Goal: Task Accomplishment & Management: Complete application form

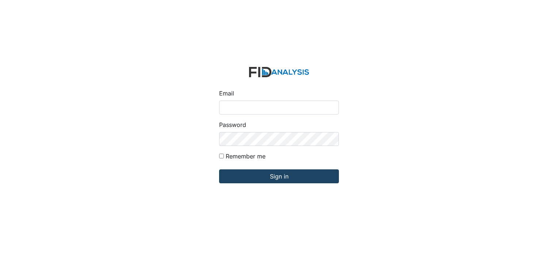
type input "[EMAIL_ADDRESS][DOMAIN_NAME]"
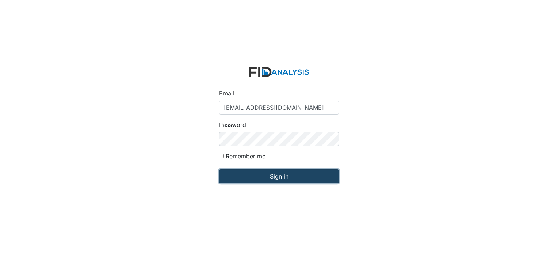
click at [283, 176] on input "Sign in" at bounding box center [279, 176] width 120 height 14
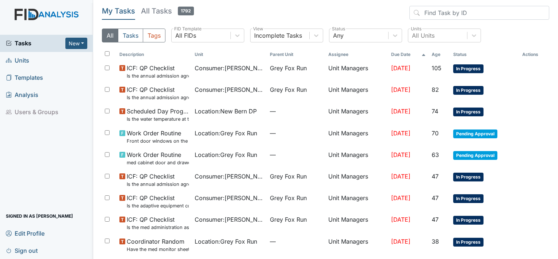
click at [15, 60] on span "Units" at bounding box center [17, 60] width 23 height 11
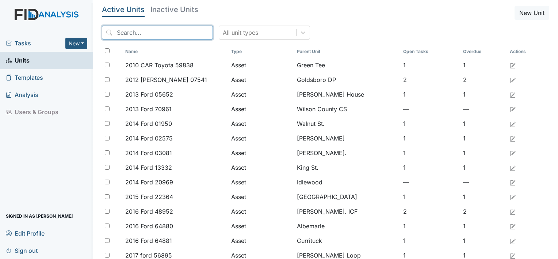
click at [119, 32] on input "search" at bounding box center [157, 33] width 111 height 14
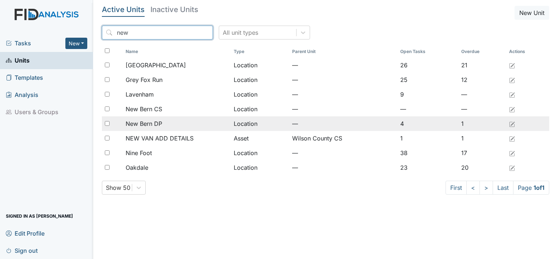
type input "new"
click at [147, 122] on span "New Bern DP" at bounding box center [144, 123] width 37 height 9
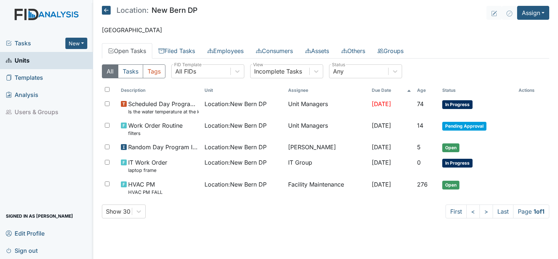
click at [134, 49] on link "Open Tasks" at bounding box center [127, 50] width 50 height 15
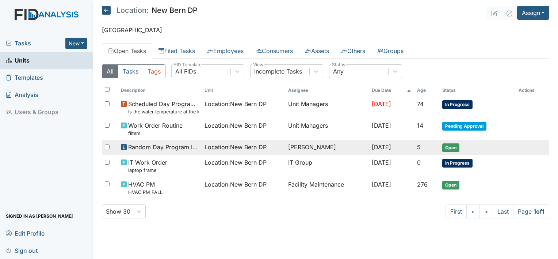
click at [455, 146] on span "Open" at bounding box center [450, 147] width 17 height 9
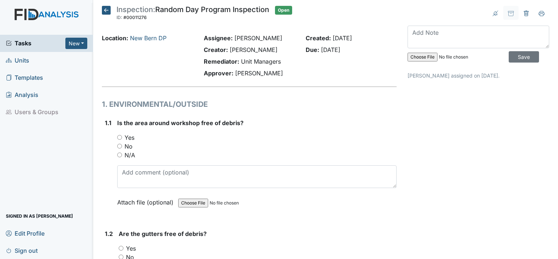
click at [119, 136] on input "Yes" at bounding box center [119, 137] width 5 height 5
radio input "true"
click at [120, 247] on input "Yes" at bounding box center [121, 247] width 5 height 5
radio input "true"
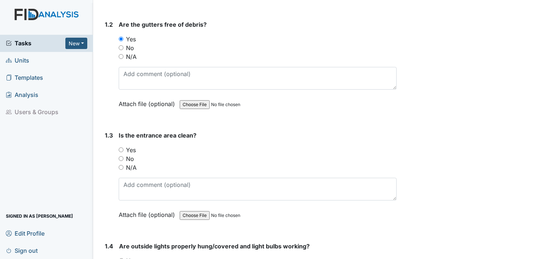
scroll to position [238, 0]
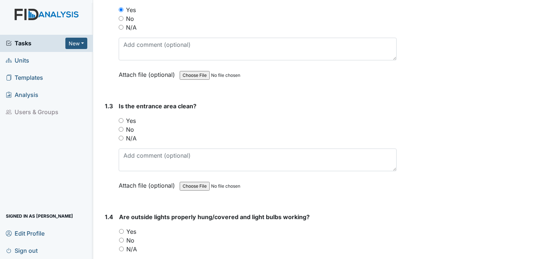
click at [120, 119] on input "Yes" at bounding box center [121, 120] width 5 height 5
radio input "true"
click at [121, 229] on input "Yes" at bounding box center [121, 231] width 5 height 5
radio input "true"
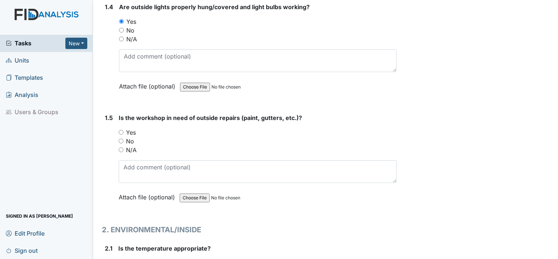
scroll to position [467, 0]
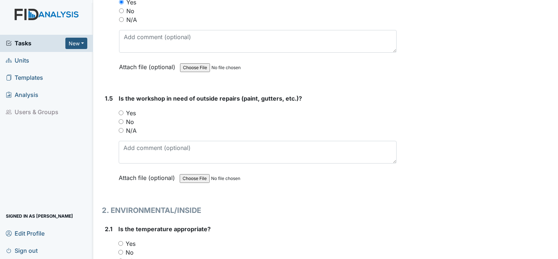
click at [120, 120] on input "No" at bounding box center [121, 121] width 5 height 5
radio input "true"
click at [120, 241] on input "Yes" at bounding box center [120, 243] width 5 height 5
radio input "true"
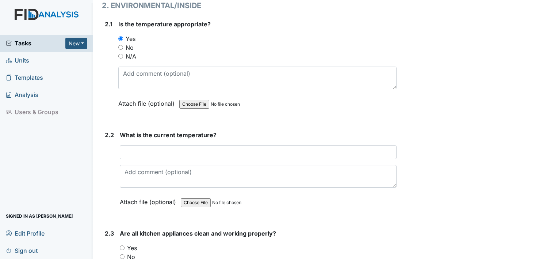
scroll to position [706, 0]
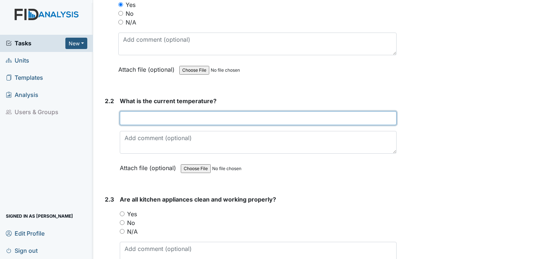
click at [207, 116] on input "text" at bounding box center [258, 118] width 277 height 14
type input "74"
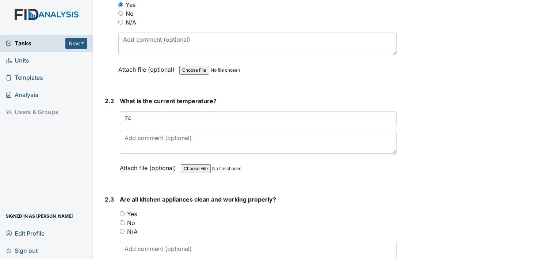
click at [122, 211] on input "Yes" at bounding box center [122, 213] width 5 height 5
radio input "true"
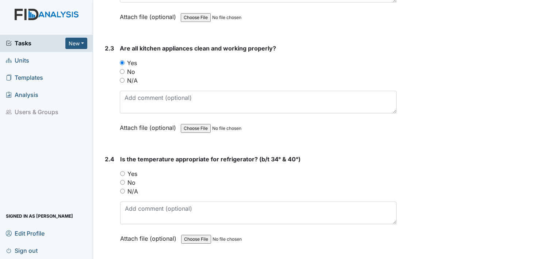
scroll to position [925, 0]
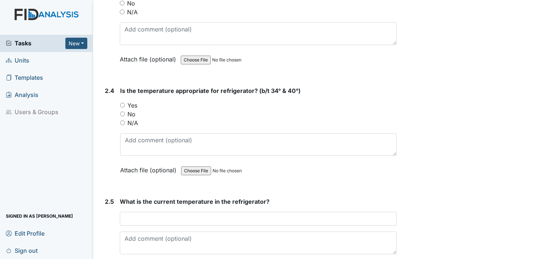
click at [121, 103] on input "Yes" at bounding box center [122, 105] width 5 height 5
radio input "true"
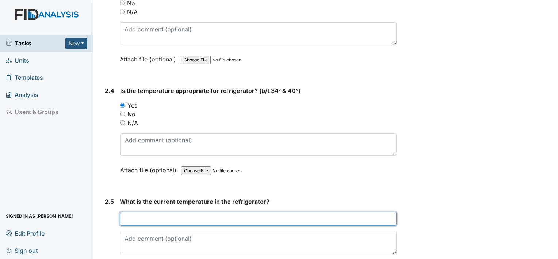
click at [156, 215] on input "text" at bounding box center [258, 218] width 277 height 14
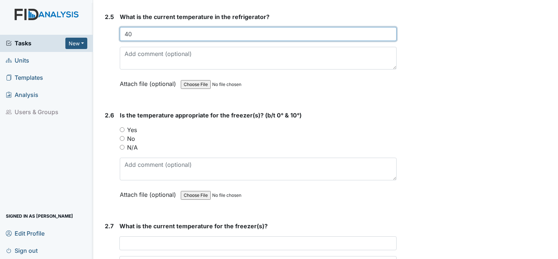
scroll to position [1138, 0]
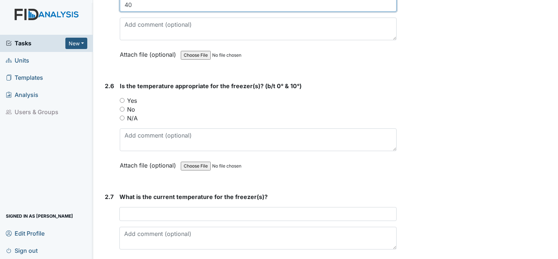
type input "40"
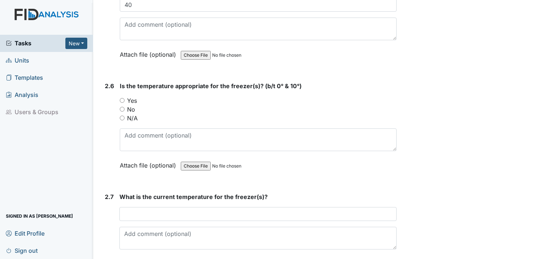
click at [122, 98] on input "Yes" at bounding box center [122, 100] width 5 height 5
radio input "true"
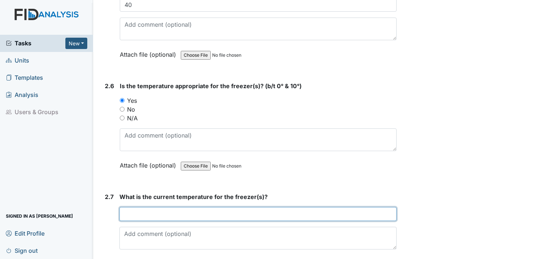
click at [169, 213] on input "text" at bounding box center [257, 214] width 277 height 14
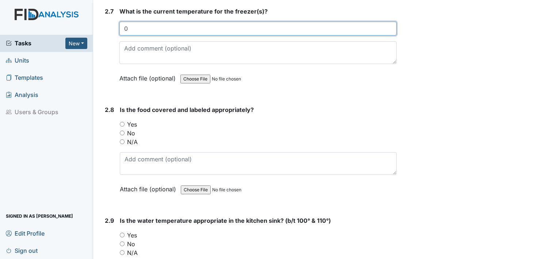
scroll to position [1357, 0]
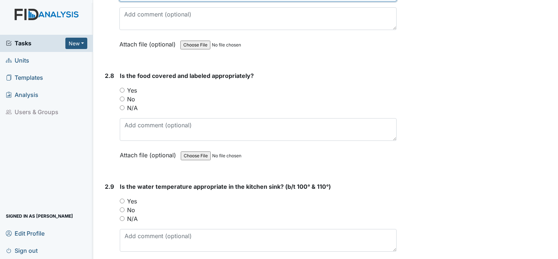
type input "0"
click at [123, 88] on input "Yes" at bounding box center [122, 90] width 5 height 5
radio input "true"
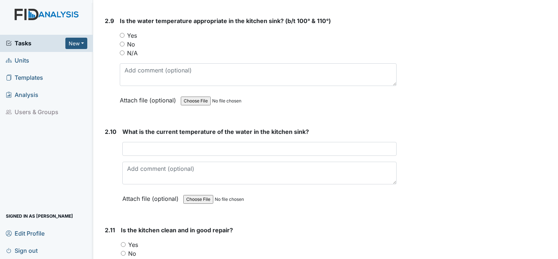
scroll to position [1537, 0]
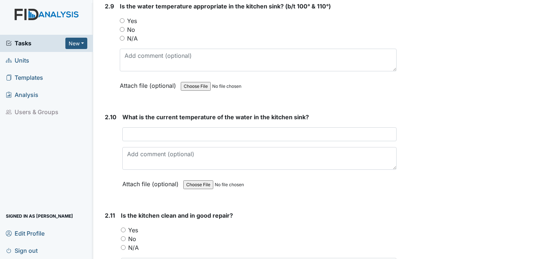
click at [122, 18] on input "Yes" at bounding box center [122, 20] width 5 height 5
radio input "true"
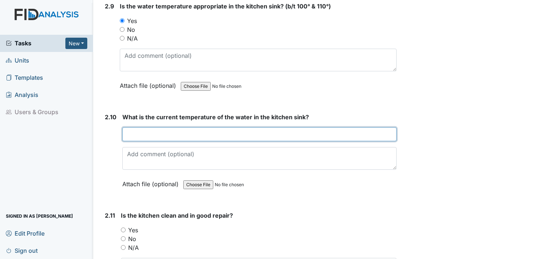
click at [153, 127] on input "text" at bounding box center [259, 134] width 274 height 14
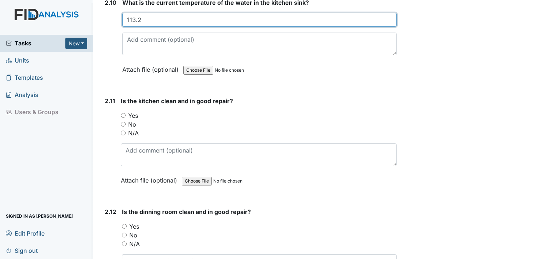
scroll to position [1655, 0]
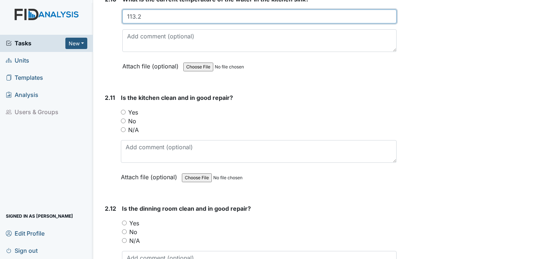
type input "113.2"
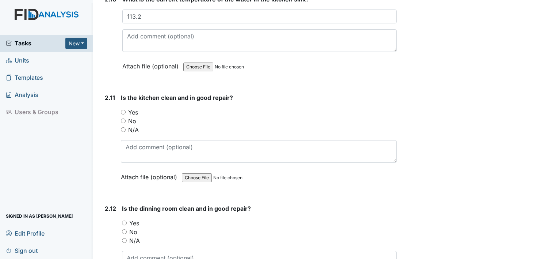
click at [123, 127] on input "N/A" at bounding box center [123, 129] width 5 height 5
radio input "true"
click at [123, 220] on input "Yes" at bounding box center [124, 222] width 5 height 5
radio input "true"
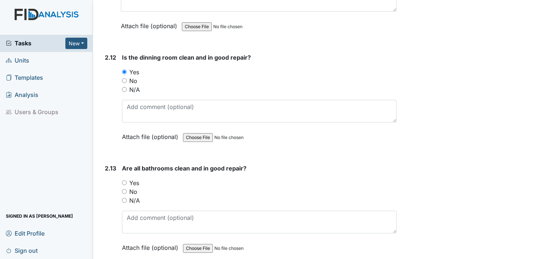
scroll to position [1874, 0]
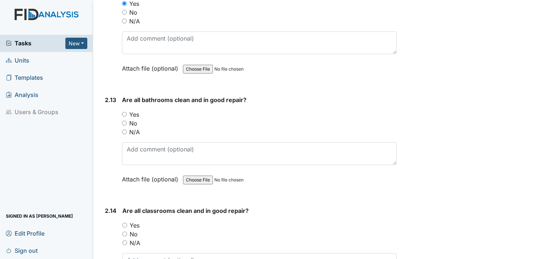
click at [124, 112] on input "Yes" at bounding box center [124, 114] width 5 height 5
radio input "true"
click at [124, 222] on input "Yes" at bounding box center [124, 224] width 5 height 5
radio input "true"
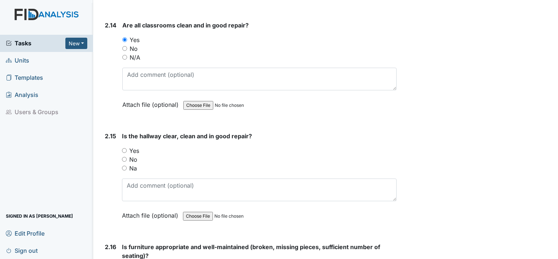
scroll to position [2074, 0]
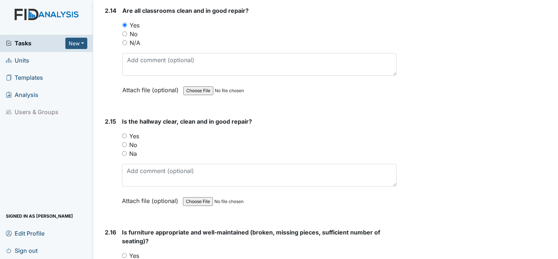
click at [124, 133] on input "Yes" at bounding box center [124, 135] width 5 height 5
radio input "true"
click at [124, 253] on input "Yes" at bounding box center [124, 255] width 5 height 5
radio input "true"
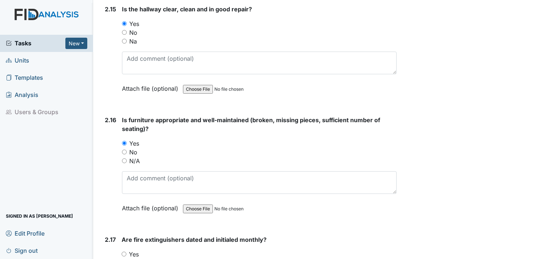
scroll to position [2190, 0]
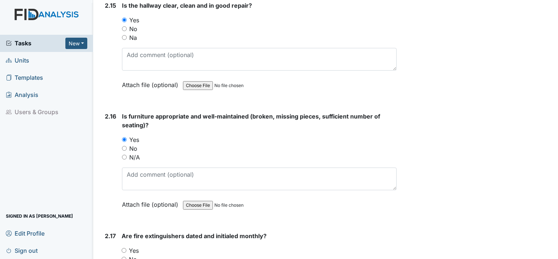
click at [123, 248] on input "Yes" at bounding box center [124, 250] width 5 height 5
radio input "true"
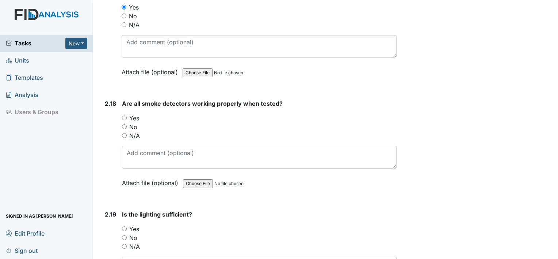
scroll to position [2457, 0]
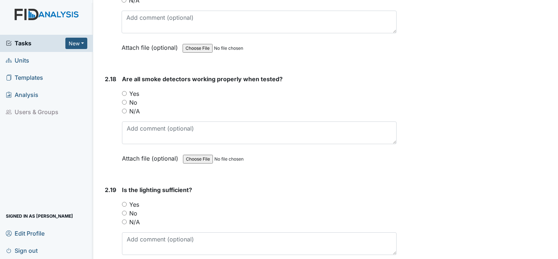
click at [124, 91] on input "Yes" at bounding box center [124, 93] width 5 height 5
radio input "true"
click at [123, 202] on input "Yes" at bounding box center [124, 204] width 5 height 5
radio input "true"
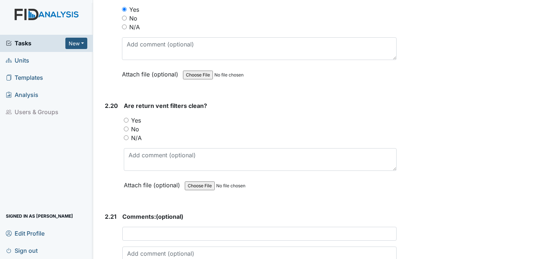
scroll to position [2671, 0]
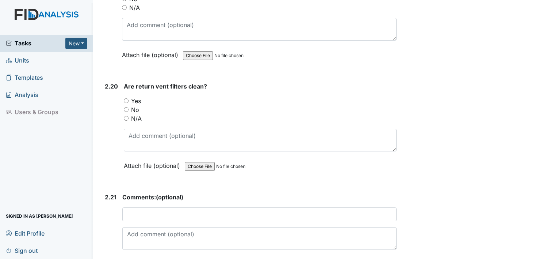
click at [126, 116] on input "N/A" at bounding box center [126, 118] width 5 height 5
radio input "true"
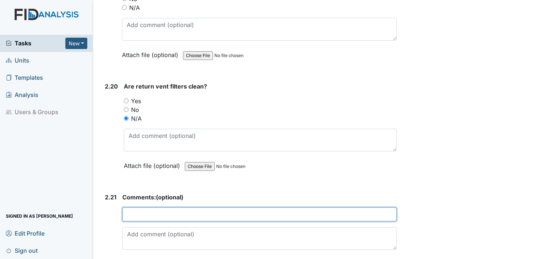
click at [152, 207] on input "text" at bounding box center [259, 214] width 274 height 14
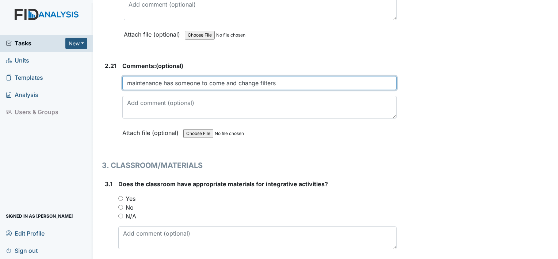
scroll to position [2802, 0]
type input "maintenance has someone to come and change filters"
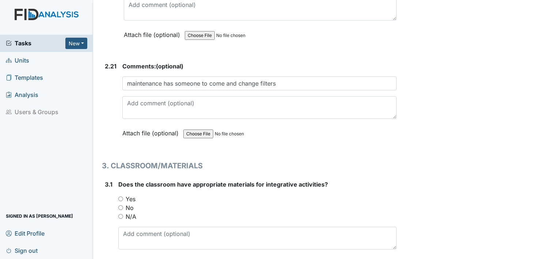
click at [120, 196] on input "Yes" at bounding box center [120, 198] width 5 height 5
radio input "true"
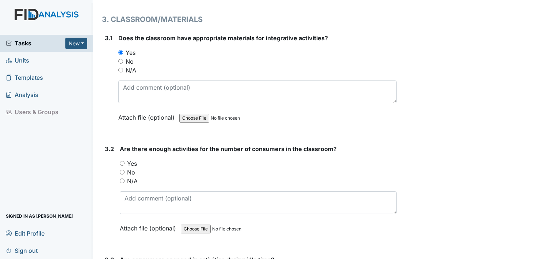
scroll to position [2977, 0]
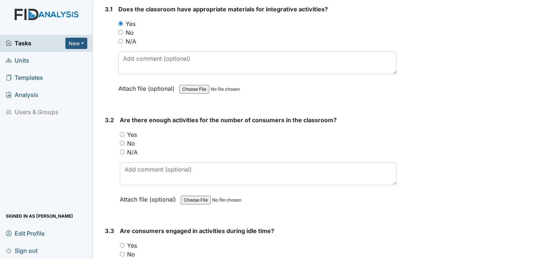
click at [122, 132] on input "Yes" at bounding box center [122, 134] width 5 height 5
radio input "true"
click at [123, 242] on input "Yes" at bounding box center [122, 244] width 5 height 5
radio input "true"
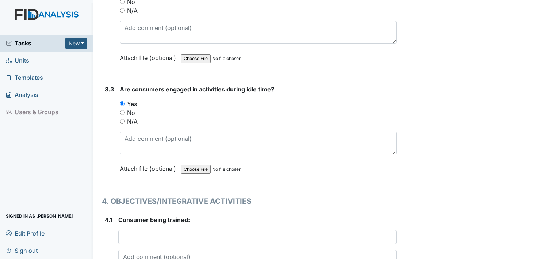
scroll to position [3152, 0]
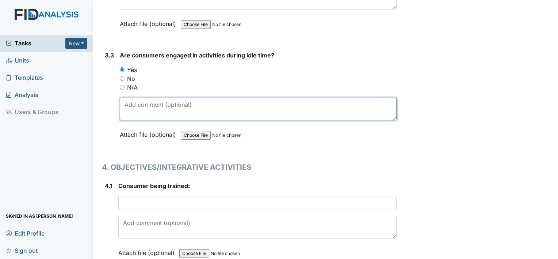
click at [160, 102] on textarea at bounding box center [258, 109] width 277 height 23
type textarea "most were doing fall pictures, some playing UNO"
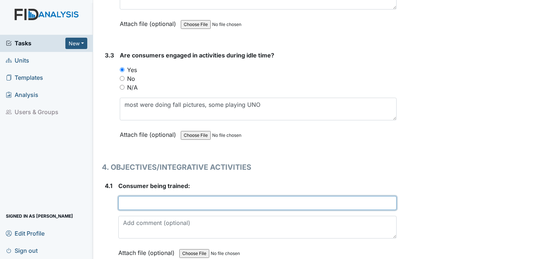
click at [134, 196] on input "text" at bounding box center [257, 203] width 278 height 14
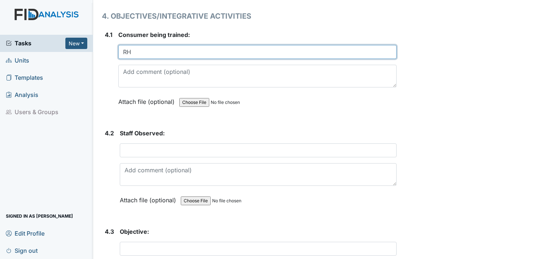
scroll to position [3337, 0]
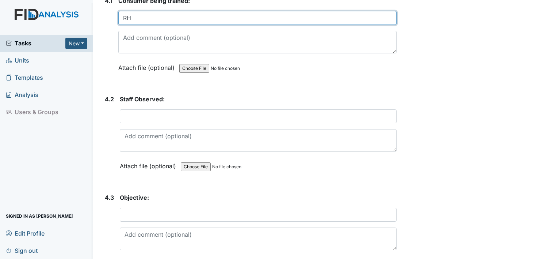
type input "RH"
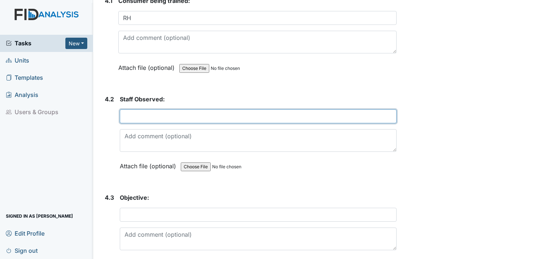
click at [156, 109] on input "text" at bounding box center [258, 116] width 277 height 14
type input "[PERSON_NAME] D"
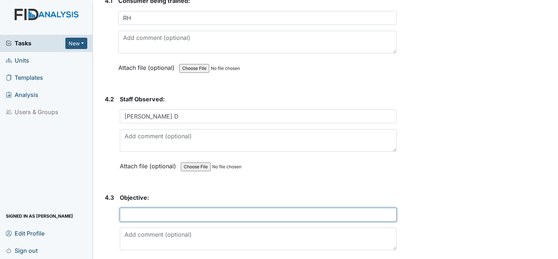
click at [155, 207] on input "text" at bounding box center [258, 214] width 277 height 14
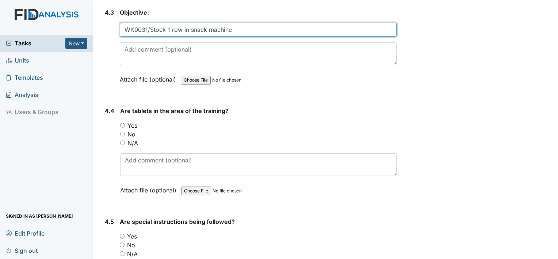
scroll to position [3546, 0]
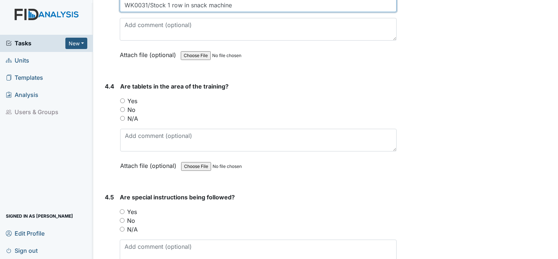
type input "WK0031/Stock 1 row in snack machine"
click at [124, 116] on input "N/A" at bounding box center [122, 118] width 5 height 5
radio input "true"
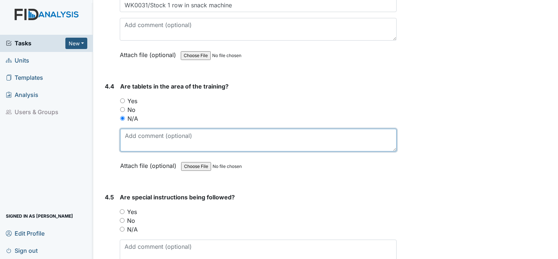
click at [138, 131] on textarea at bounding box center [258, 140] width 276 height 23
type textarea "computer"
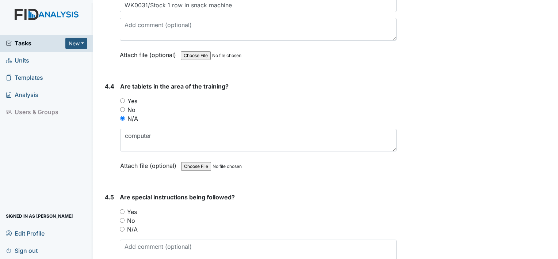
click at [123, 209] on input "Yes" at bounding box center [122, 211] width 5 height 5
radio input "true"
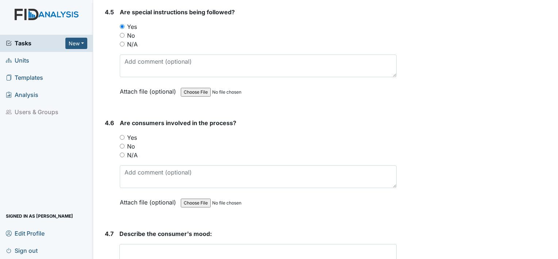
scroll to position [3745, 0]
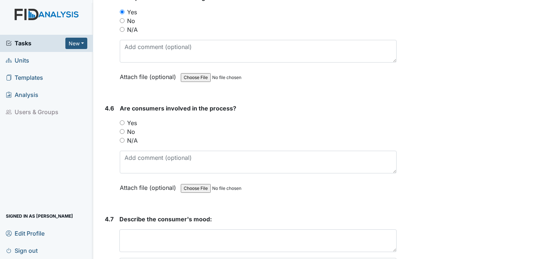
click at [124, 120] on input "Yes" at bounding box center [122, 122] width 5 height 5
radio input "true"
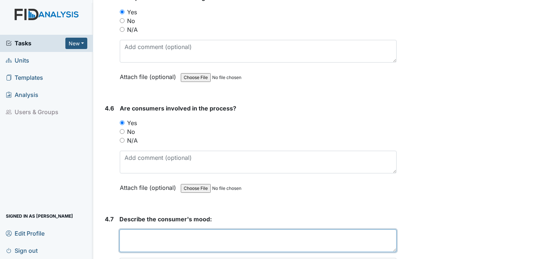
click at [148, 236] on textarea at bounding box center [257, 240] width 277 height 23
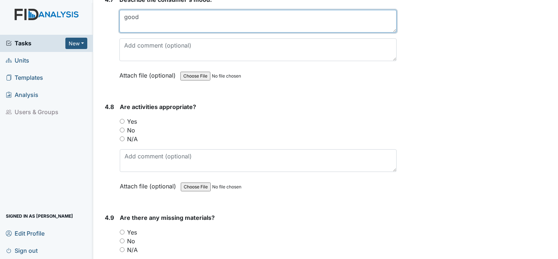
scroll to position [3974, 0]
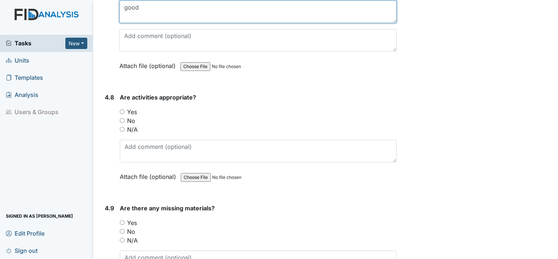
type textarea "good"
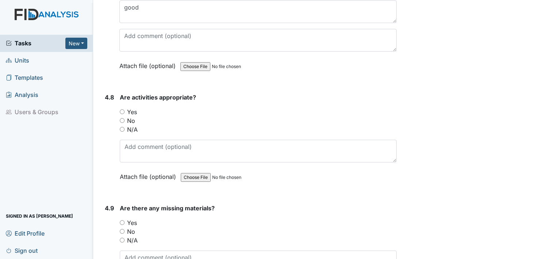
click at [120, 107] on div "Yes" at bounding box center [258, 111] width 277 height 9
click at [121, 109] on input "Yes" at bounding box center [122, 111] width 5 height 5
radio input "true"
click at [123, 229] on input "No" at bounding box center [122, 231] width 5 height 5
radio input "true"
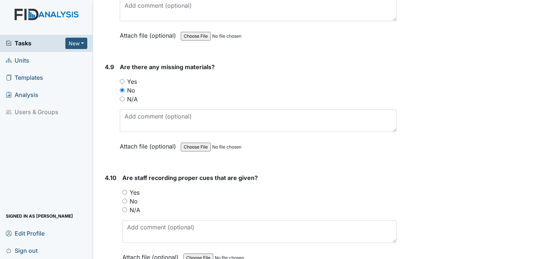
scroll to position [4120, 0]
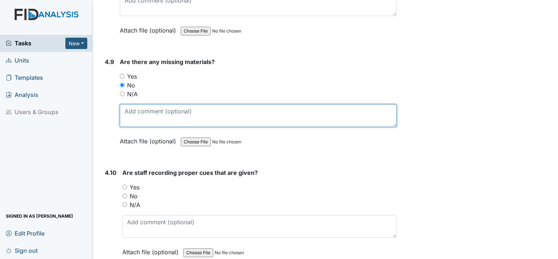
click at [157, 104] on textarea at bounding box center [258, 115] width 277 height 23
type textarea "some"
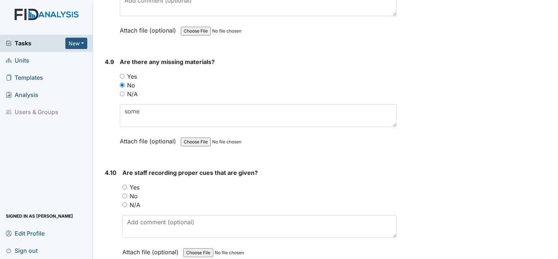
click at [124, 91] on input "N/A" at bounding box center [122, 93] width 5 height 5
radio input "true"
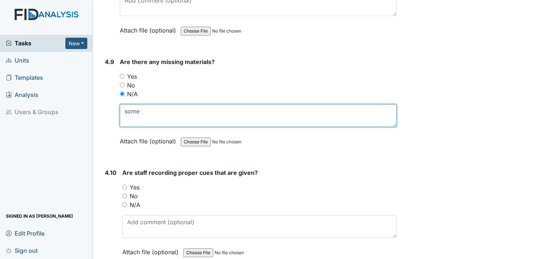
click at [145, 104] on textarea "some" at bounding box center [258, 115] width 277 height 23
type textarea "some days there were no snacks"
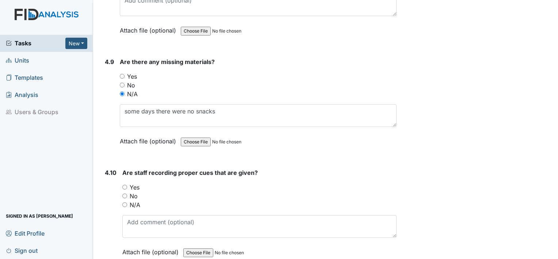
click at [126, 184] on input "Yes" at bounding box center [124, 186] width 5 height 5
radio input "true"
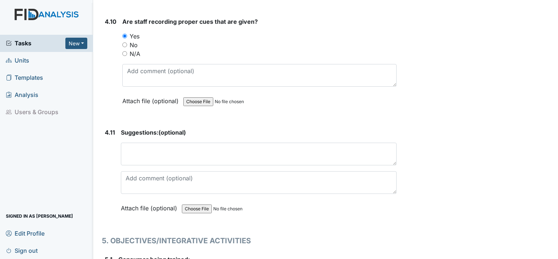
scroll to position [4310, 0]
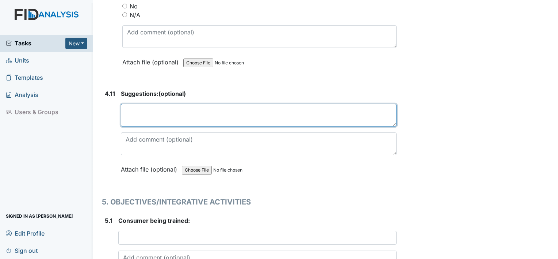
click at [174, 107] on textarea at bounding box center [259, 115] width 276 height 23
click at [168, 104] on textarea "none consumer oes good" at bounding box center [259, 115] width 276 height 23
click at [203, 104] on textarea "none consumer d oes good" at bounding box center [259, 115] width 276 height 23
type textarea "none consumer does good"
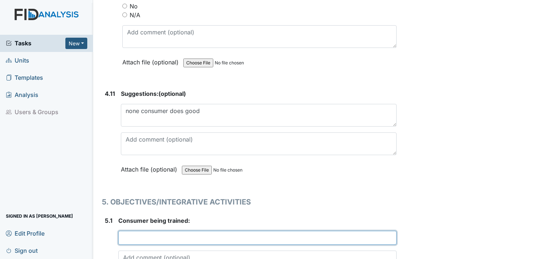
click at [161, 230] on input "text" at bounding box center [257, 237] width 278 height 14
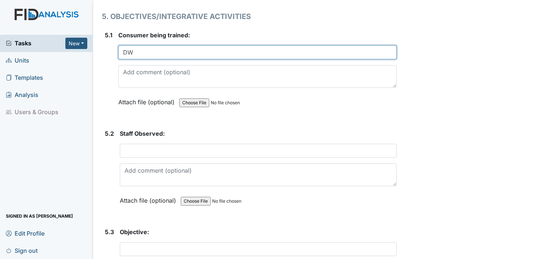
scroll to position [4528, 0]
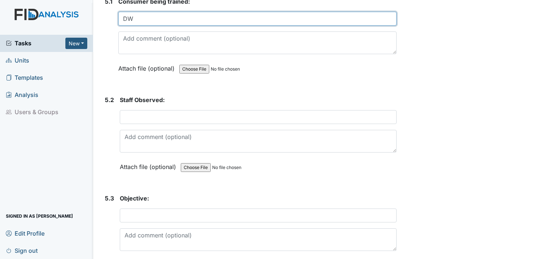
type input "DW"
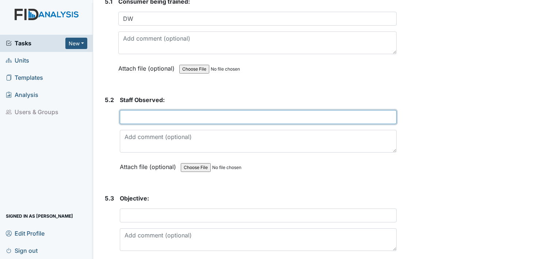
click at [218, 110] on input "text" at bounding box center [258, 117] width 277 height 14
type input "Teria T"
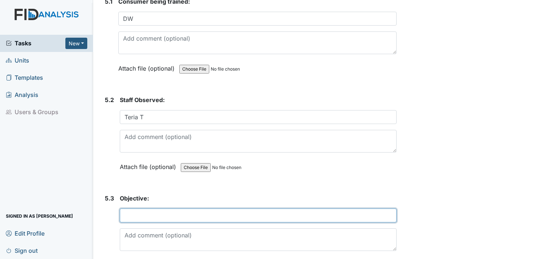
click at [141, 208] on input "text" at bounding box center [258, 215] width 277 height 14
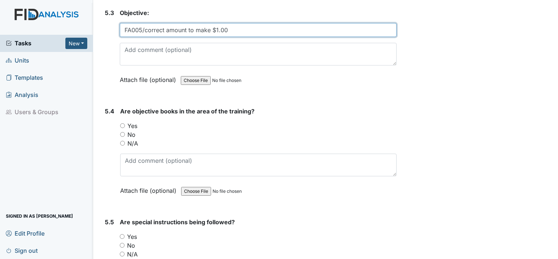
scroll to position [4718, 0]
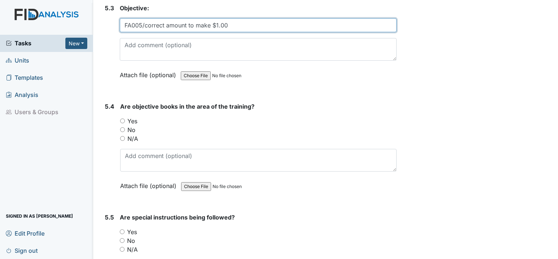
type input "FA005/correct amount to make $1.00"
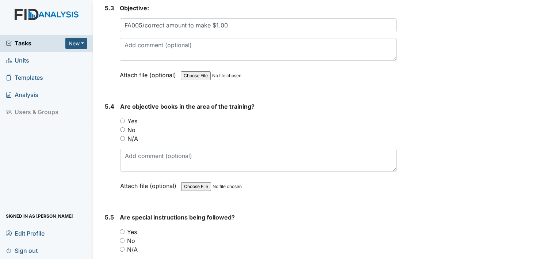
click at [123, 118] on input "Yes" at bounding box center [122, 120] width 5 height 5
radio input "true"
click at [121, 229] on input "Yes" at bounding box center [122, 231] width 5 height 5
radio input "true"
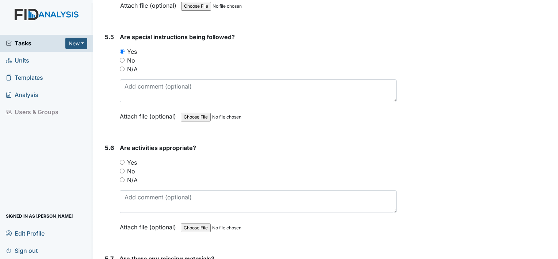
scroll to position [4932, 0]
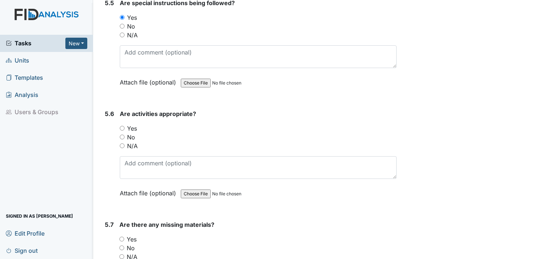
click at [121, 126] on input "Yes" at bounding box center [122, 128] width 5 height 5
radio input "true"
click at [121, 245] on input "No" at bounding box center [121, 247] width 5 height 5
radio input "true"
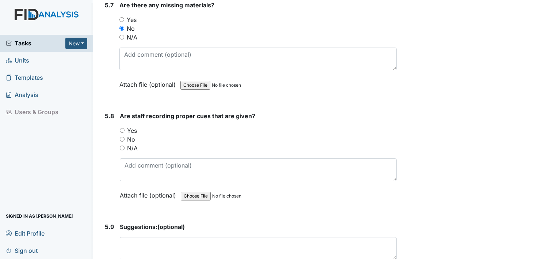
scroll to position [5161, 0]
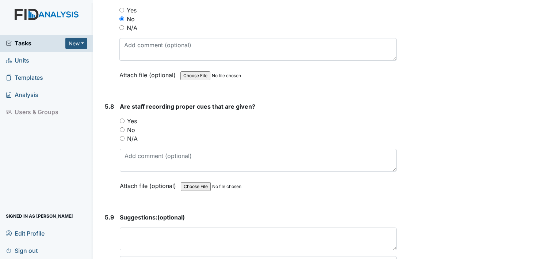
click at [121, 118] on input "Yes" at bounding box center [122, 120] width 5 height 5
radio input "true"
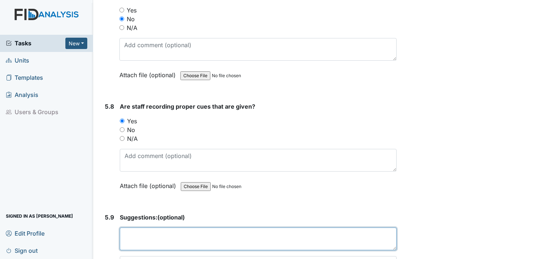
click at [164, 227] on textarea at bounding box center [258, 238] width 277 height 23
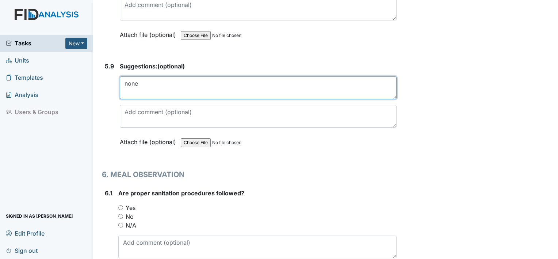
scroll to position [5370, 0]
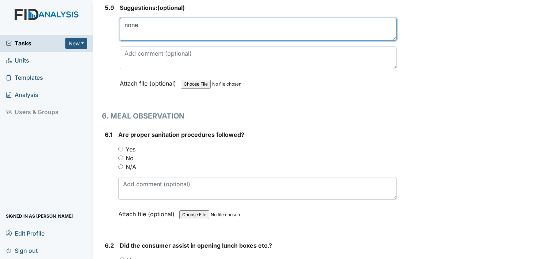
type textarea "none"
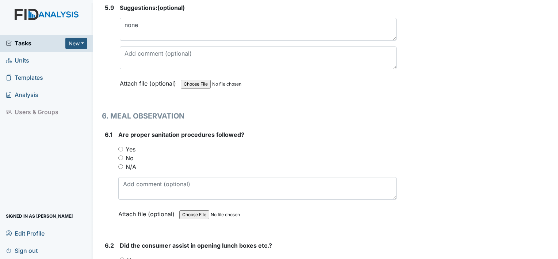
click at [120, 164] on input "N/A" at bounding box center [120, 166] width 5 height 5
radio input "true"
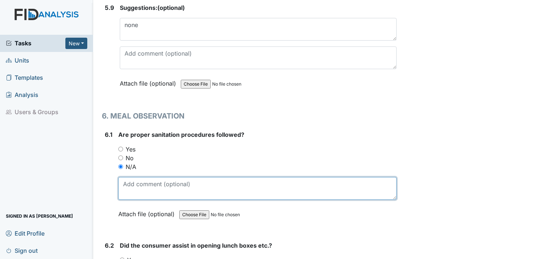
click at [149, 178] on textarea at bounding box center [257, 188] width 278 height 23
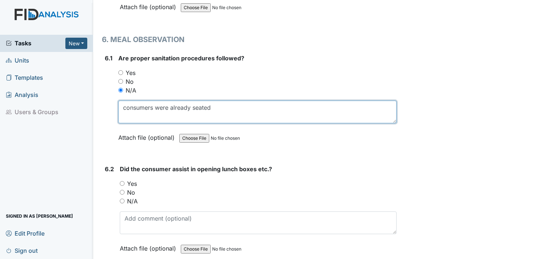
scroll to position [5447, 0]
type textarea "consumers were already seated"
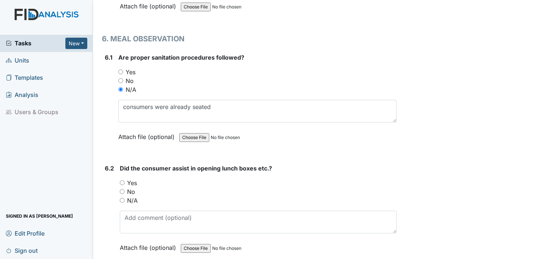
click at [121, 198] on input "N/A" at bounding box center [122, 200] width 5 height 5
radio input "true"
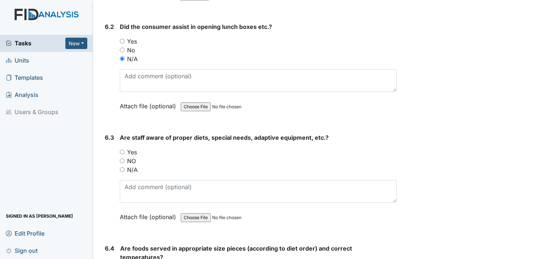
scroll to position [5618, 0]
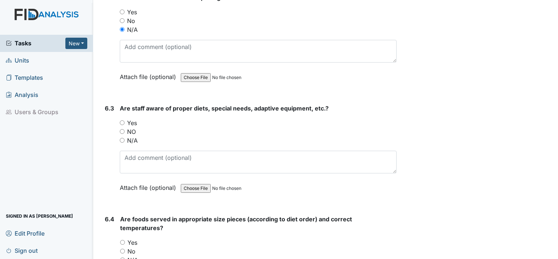
click at [123, 120] on input "Yes" at bounding box center [122, 122] width 5 height 5
radio input "true"
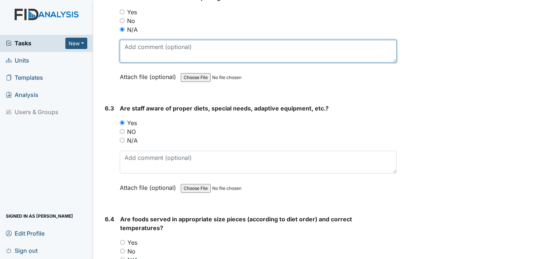
click at [165, 40] on textarea at bounding box center [258, 51] width 277 height 23
type textarea "food already on clients plate"
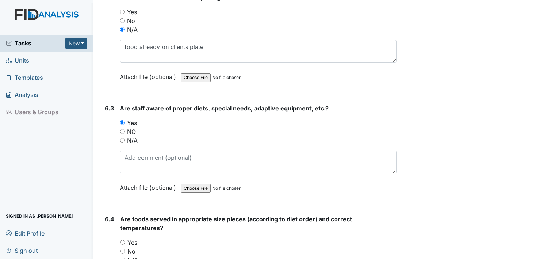
click at [122, 240] on input "Yes" at bounding box center [122, 242] width 5 height 5
radio input "true"
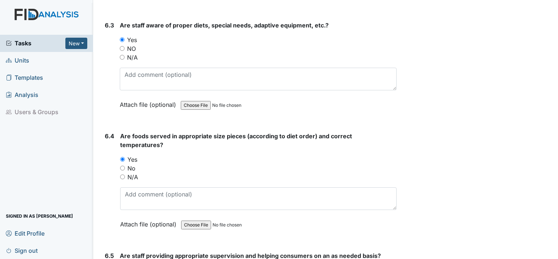
scroll to position [5745, 0]
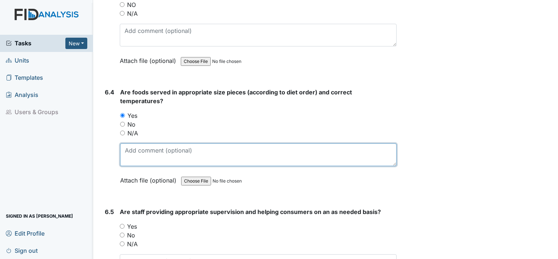
click at [161, 143] on textarea at bounding box center [258, 154] width 276 height 23
type textarea "Newport/consumers had sandwiches, fruit cup, cookie, chips. One consumer had a …"
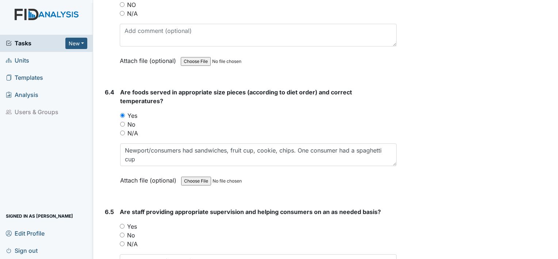
click at [121, 224] on input "Yes" at bounding box center [122, 226] width 5 height 5
radio input "true"
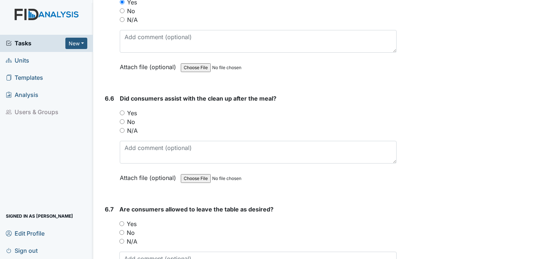
scroll to position [5983, 0]
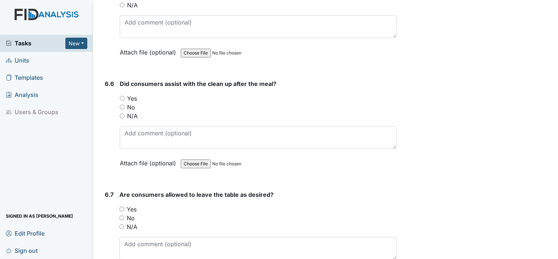
click at [121, 96] on input "Yes" at bounding box center [122, 98] width 5 height 5
radio input "true"
click at [123, 206] on input "Yes" at bounding box center [121, 208] width 5 height 5
radio input "true"
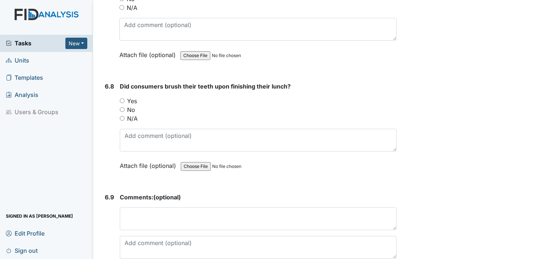
scroll to position [6207, 0]
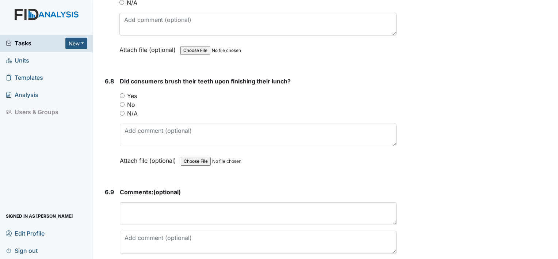
click at [122, 93] on input "Yes" at bounding box center [122, 95] width 5 height 5
radio input "true"
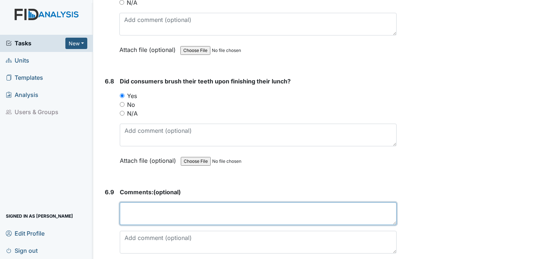
click at [150, 202] on textarea at bounding box center [258, 213] width 277 height 23
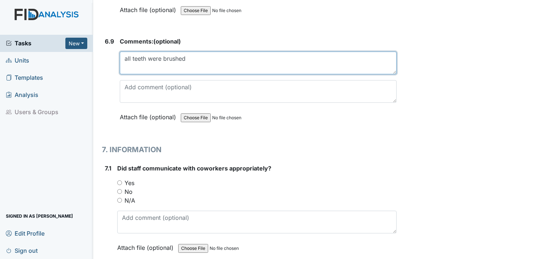
scroll to position [6401, 0]
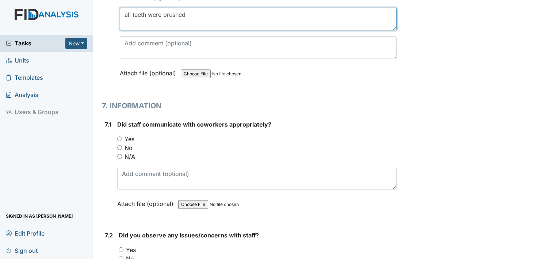
type textarea "all teeth were brushed"
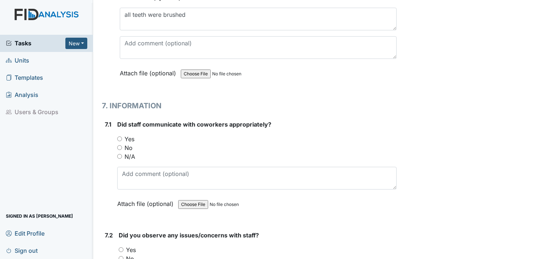
click at [119, 136] on input "Yes" at bounding box center [119, 138] width 5 height 5
radio input "true"
click at [123, 256] on input "No" at bounding box center [121, 258] width 5 height 5
radio input "true"
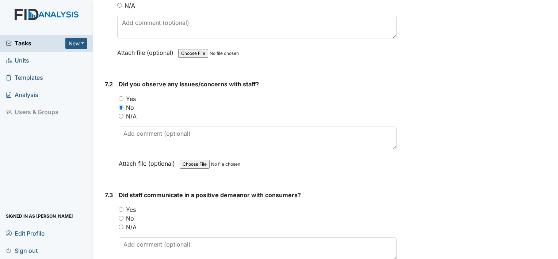
scroll to position [6616, 0]
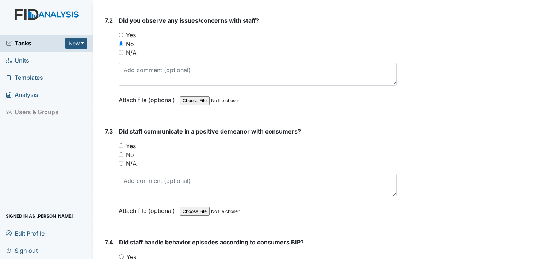
click at [122, 143] on input "Yes" at bounding box center [121, 145] width 5 height 5
radio input "true"
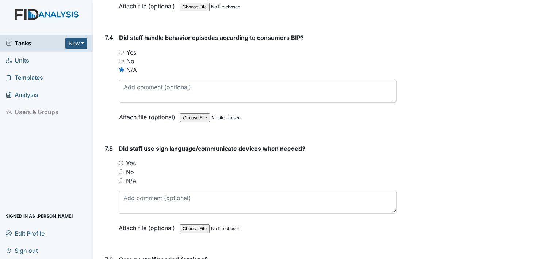
scroll to position [6854, 0]
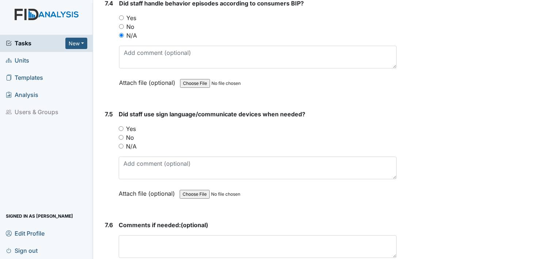
click at [120, 126] on input "Yes" at bounding box center [121, 128] width 5 height 5
radio input "true"
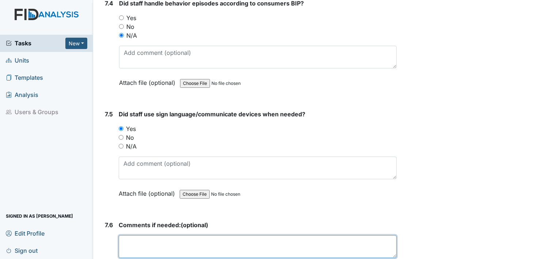
click at [134, 235] on textarea at bounding box center [258, 246] width 278 height 23
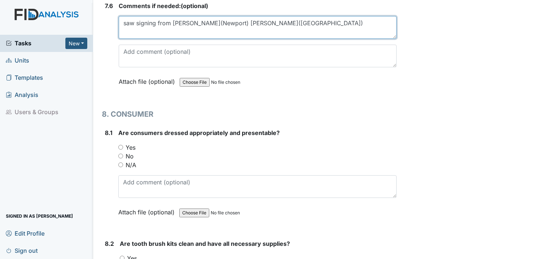
scroll to position [7121, 0]
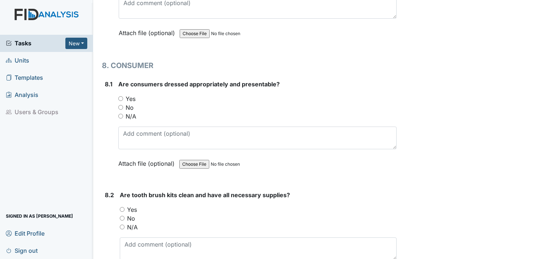
type textarea "saw signing from [PERSON_NAME](Newport) [PERSON_NAME]([GEOGRAPHIC_DATA])"
click at [119, 96] on input "Yes" at bounding box center [120, 98] width 5 height 5
radio input "true"
click at [123, 207] on input "Yes" at bounding box center [122, 209] width 5 height 5
radio input "true"
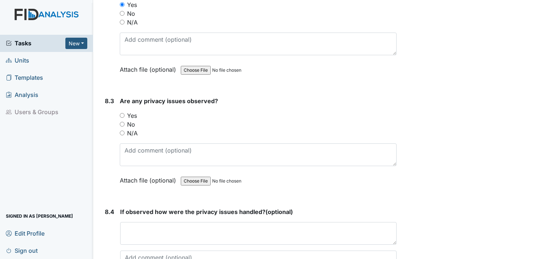
scroll to position [7340, 0]
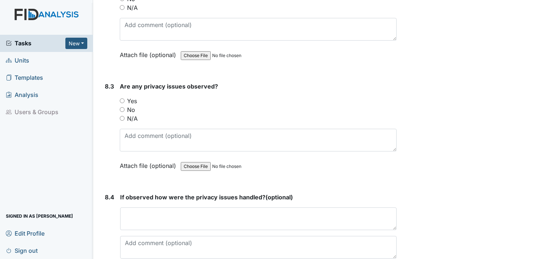
click at [122, 116] on input "N/A" at bounding box center [122, 118] width 5 height 5
radio input "true"
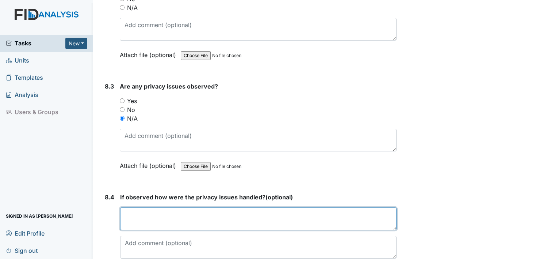
click at [126, 207] on textarea at bounding box center [258, 218] width 276 height 23
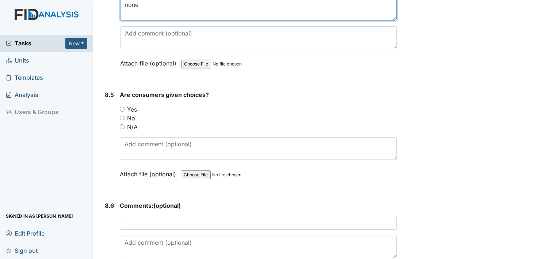
scroll to position [7560, 0]
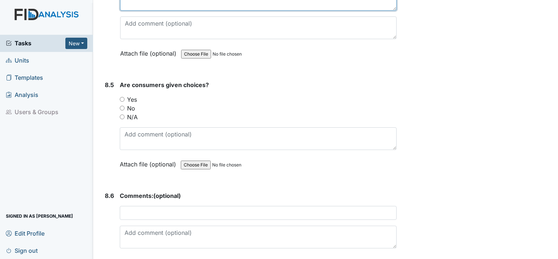
type textarea "none"
click at [123, 97] on input "Yes" at bounding box center [122, 99] width 5 height 5
radio input "true"
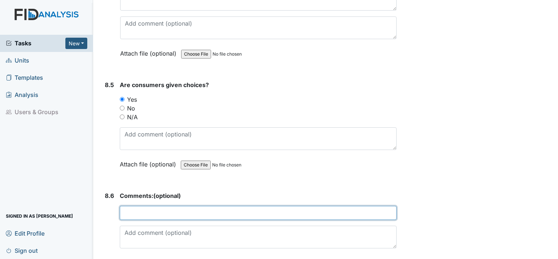
click at [150, 206] on input "text" at bounding box center [258, 213] width 277 height 14
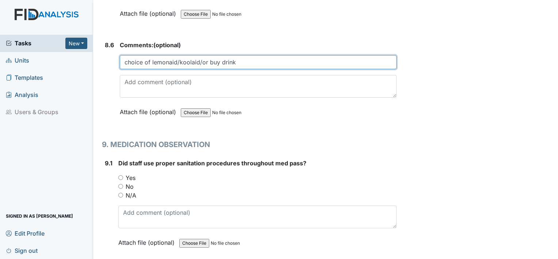
scroll to position [7754, 0]
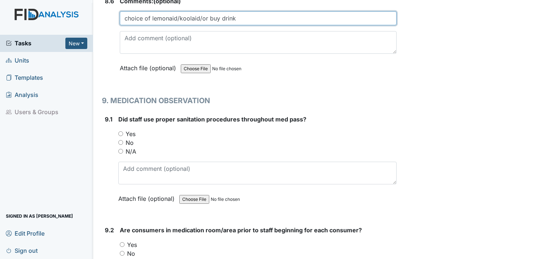
type input "choice of lemonaid/koolaid/or buy drink"
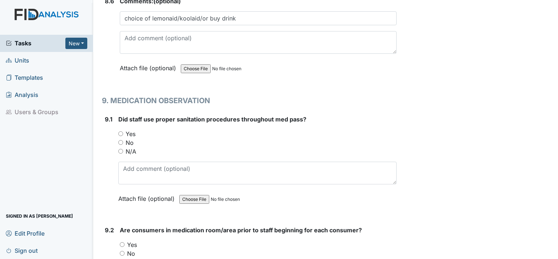
click at [121, 131] on input "Yes" at bounding box center [120, 133] width 5 height 5
radio input "true"
click at [122, 242] on input "Yes" at bounding box center [122, 244] width 5 height 5
radio input "true"
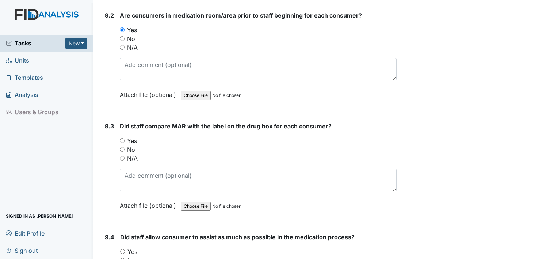
scroll to position [7997, 0]
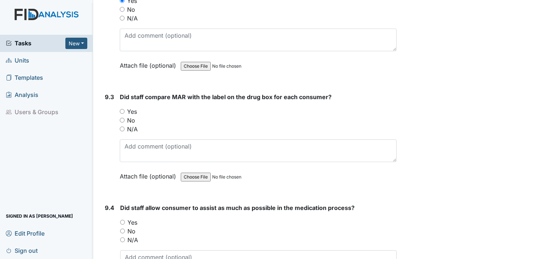
click at [121, 109] on input "Yes" at bounding box center [122, 111] width 5 height 5
radio input "true"
click at [123, 219] on input "Yes" at bounding box center [122, 221] width 5 height 5
radio input "true"
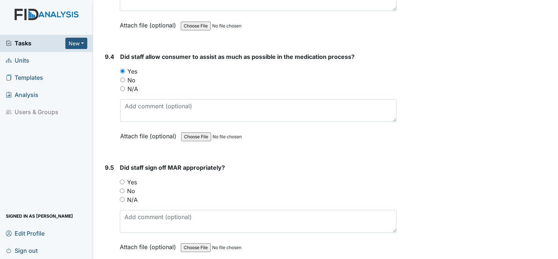
scroll to position [8197, 0]
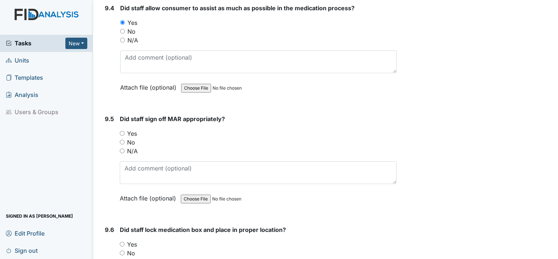
click at [124, 129] on div "Yes" at bounding box center [258, 133] width 277 height 9
click at [121, 131] on input "Yes" at bounding box center [122, 133] width 5 height 5
radio input "true"
click at [122, 241] on input "Yes" at bounding box center [122, 243] width 5 height 5
radio input "true"
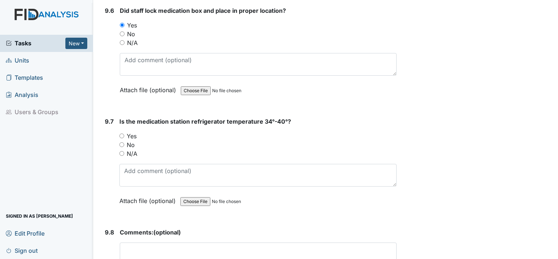
scroll to position [8421, 0]
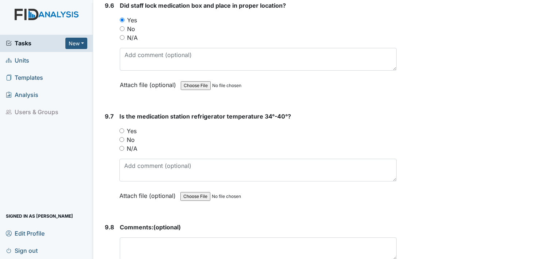
click at [122, 146] on input "N/A" at bounding box center [121, 148] width 5 height 5
radio input "true"
click at [138, 237] on textarea at bounding box center [258, 248] width 277 height 23
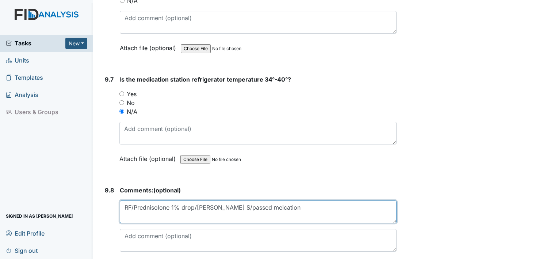
scroll to position [8473, 0]
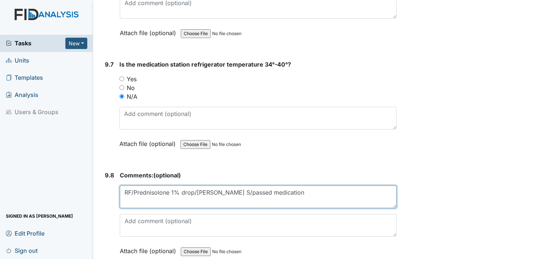
type textarea "RF/Prednisolone 1% drop/[PERSON_NAME] S/passed medication"
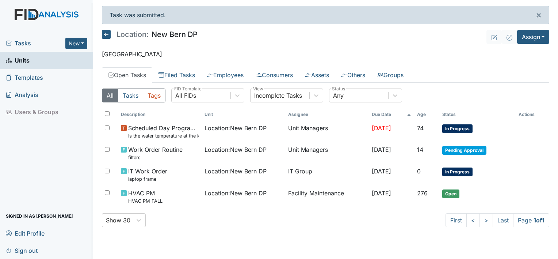
click at [32, 251] on span "Sign out" at bounding box center [22, 249] width 32 height 11
